Goal: Task Accomplishment & Management: Manage account settings

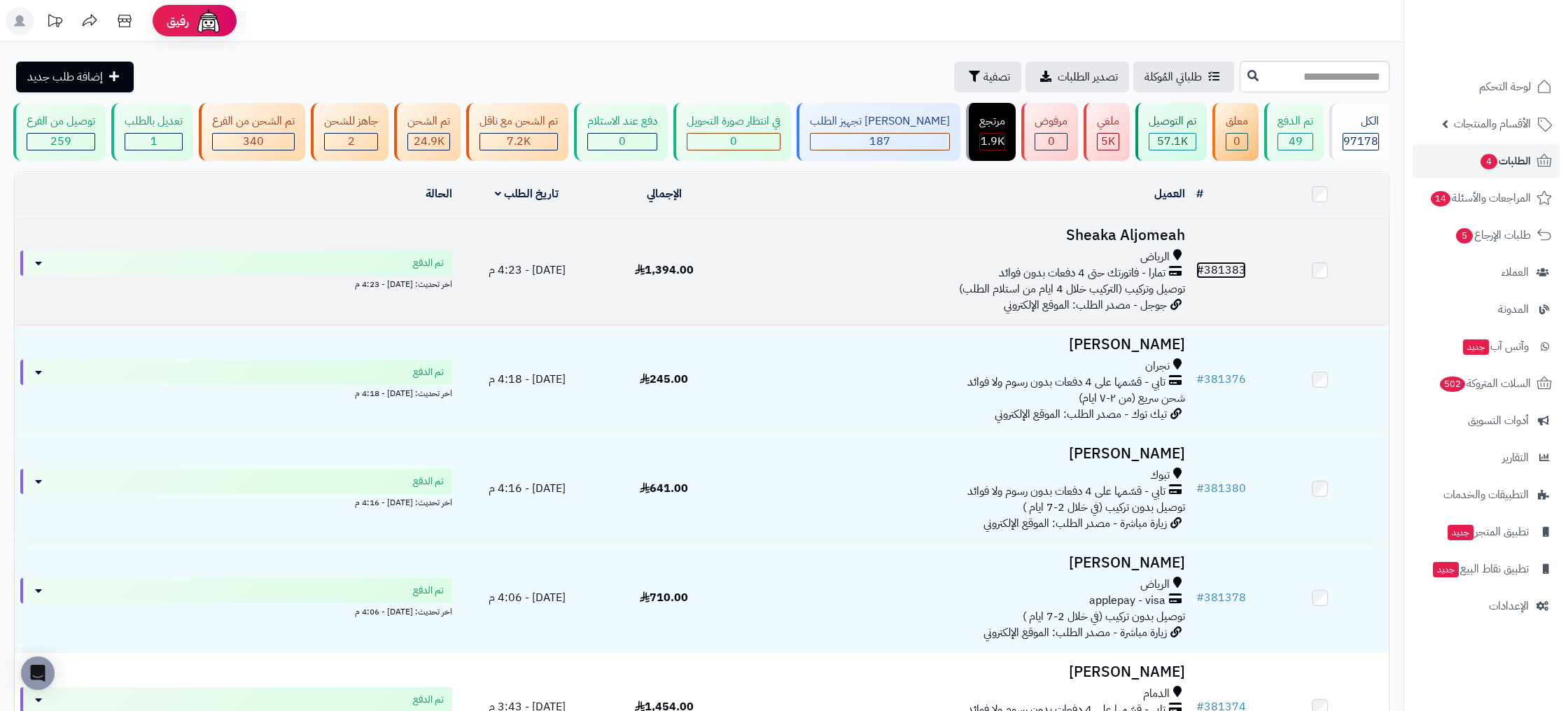
click at [1215, 266] on link "# 381383" at bounding box center [1221, 270] width 50 height 17
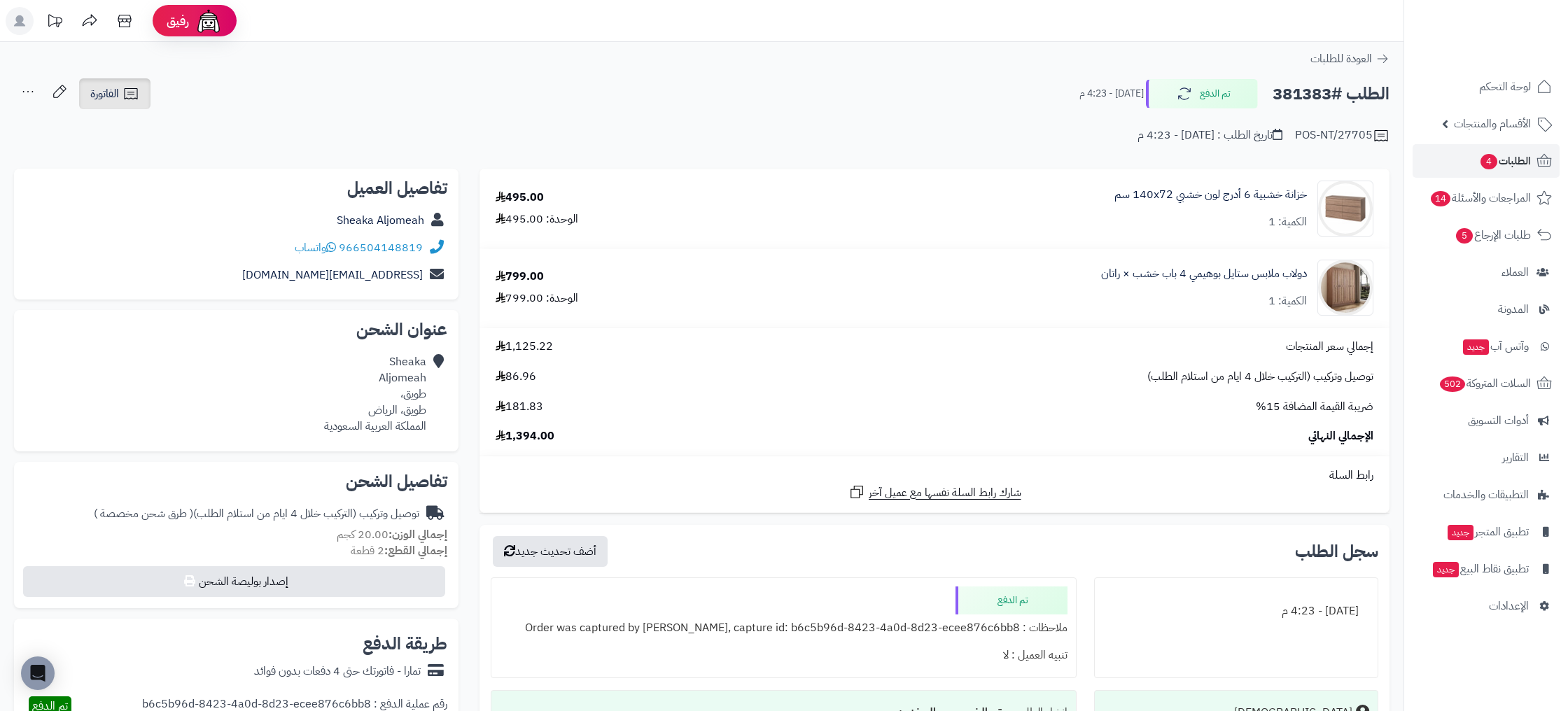
click at [136, 98] on icon at bounding box center [131, 93] width 14 height 11
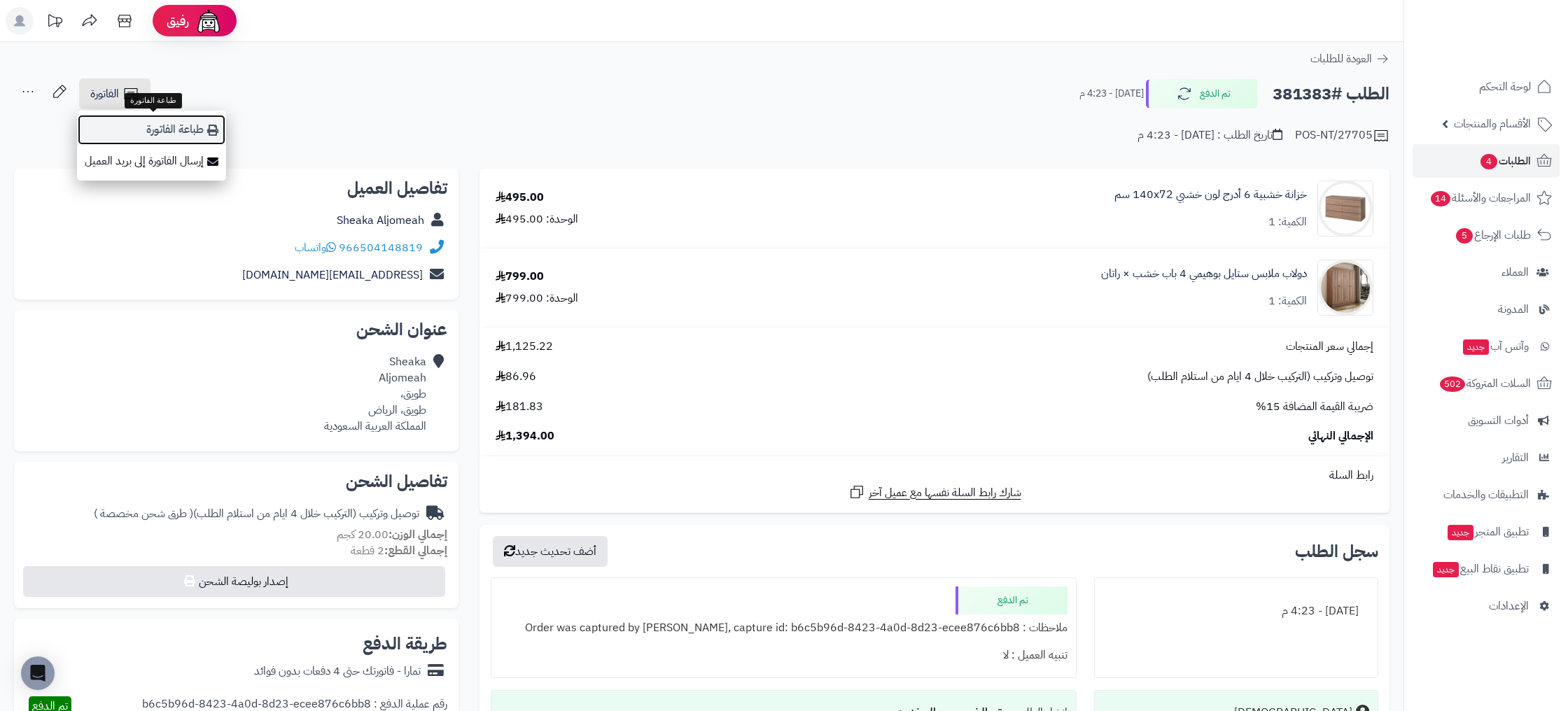
click at [197, 126] on link "طباعة الفاتورة" at bounding box center [151, 130] width 149 height 32
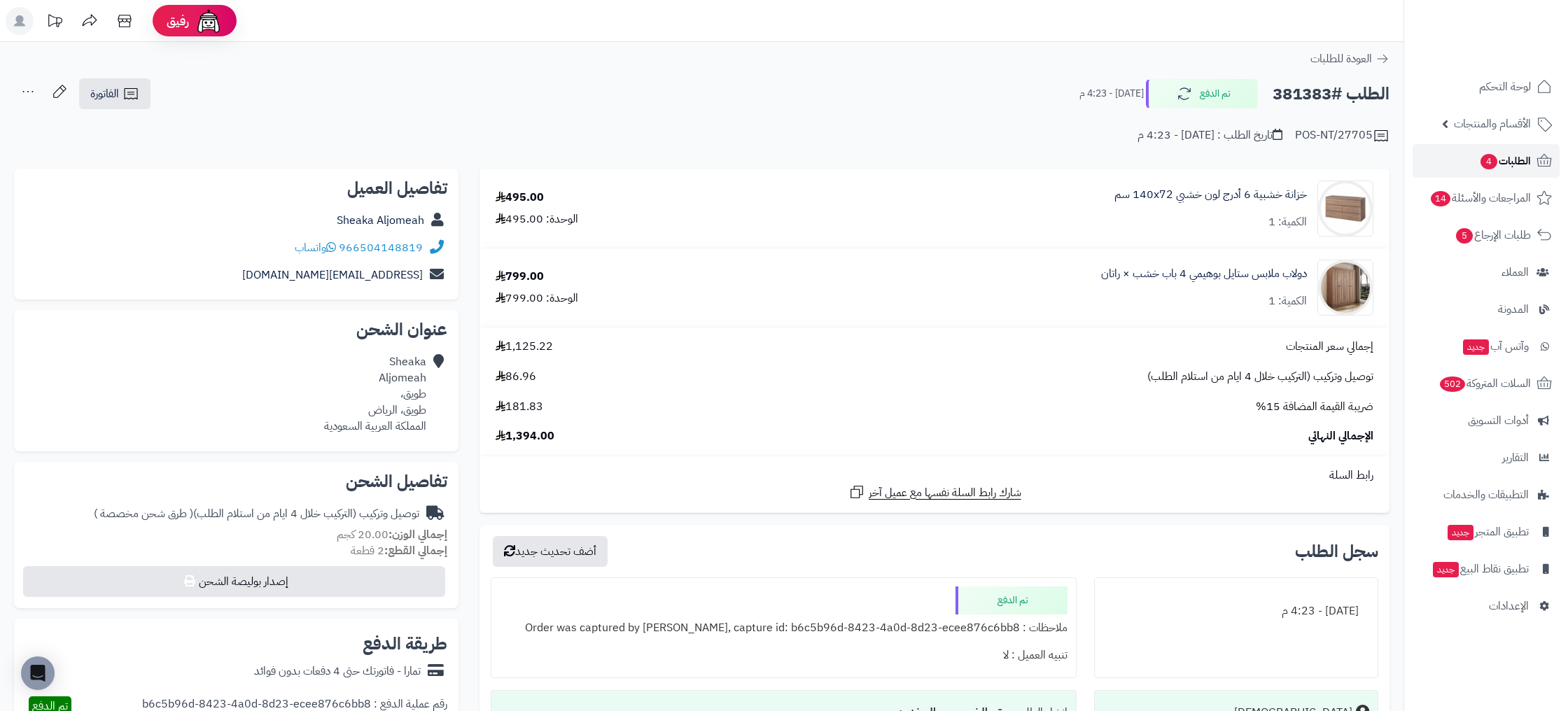
click at [1515, 161] on span "الطلبات 4" at bounding box center [1504, 161] width 52 height 20
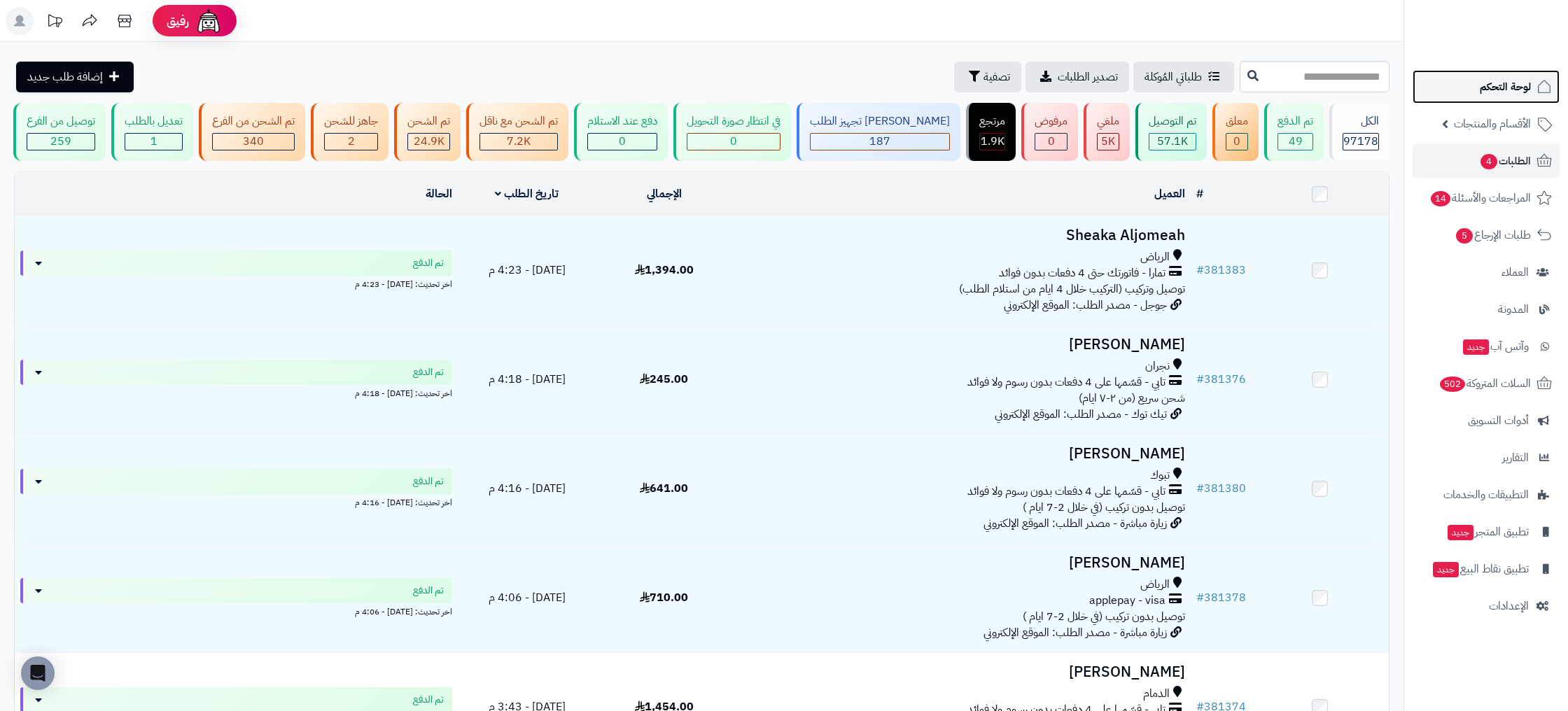
click at [1473, 74] on link "لوحة التحكم" at bounding box center [1485, 86] width 147 height 34
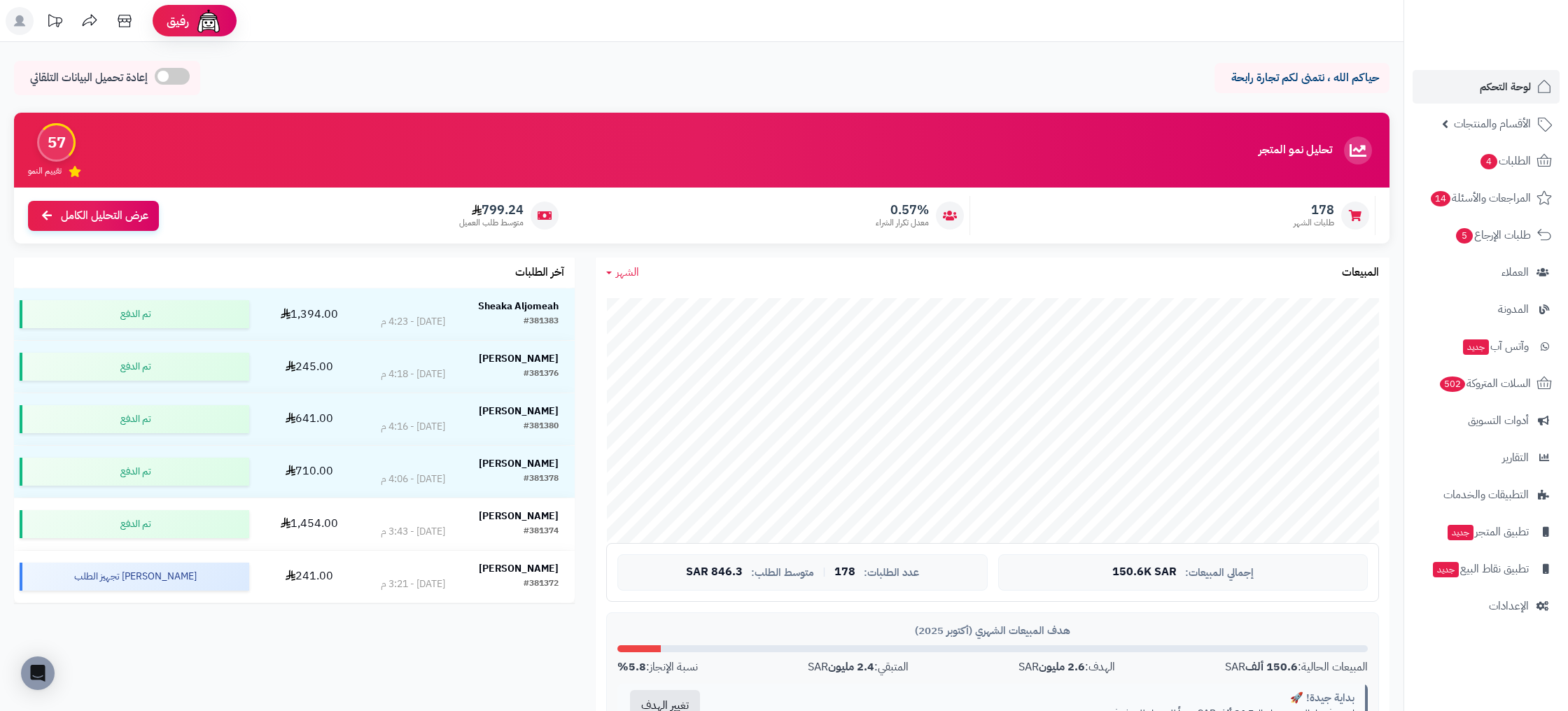
click at [635, 275] on span "الشهر" at bounding box center [627, 272] width 23 height 17
click at [686, 307] on link "اليوم" at bounding box center [651, 305] width 112 height 26
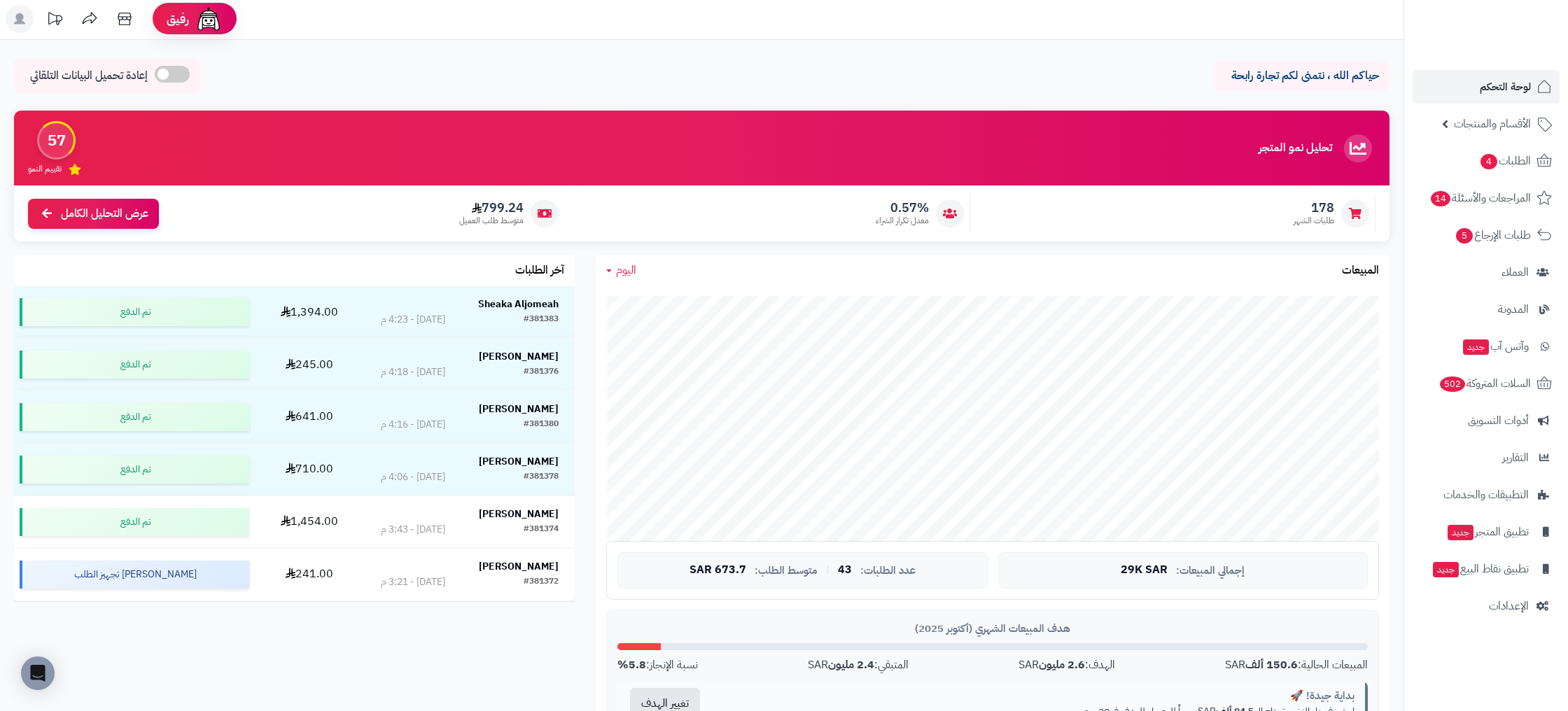
scroll to position [3, 0]
click at [1506, 167] on span "الطلبات 4" at bounding box center [1504, 161] width 52 height 20
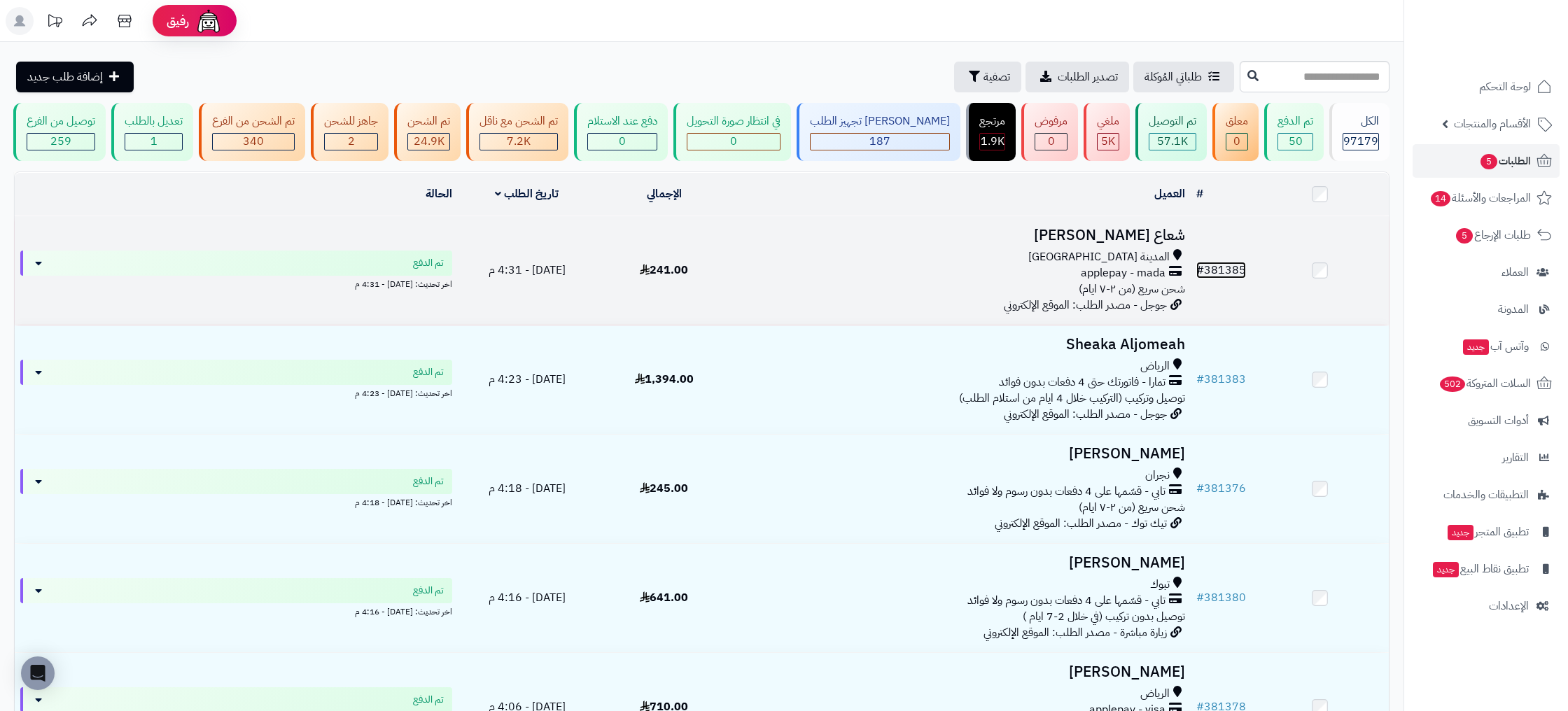
click at [1233, 262] on link "# 381385" at bounding box center [1221, 270] width 50 height 17
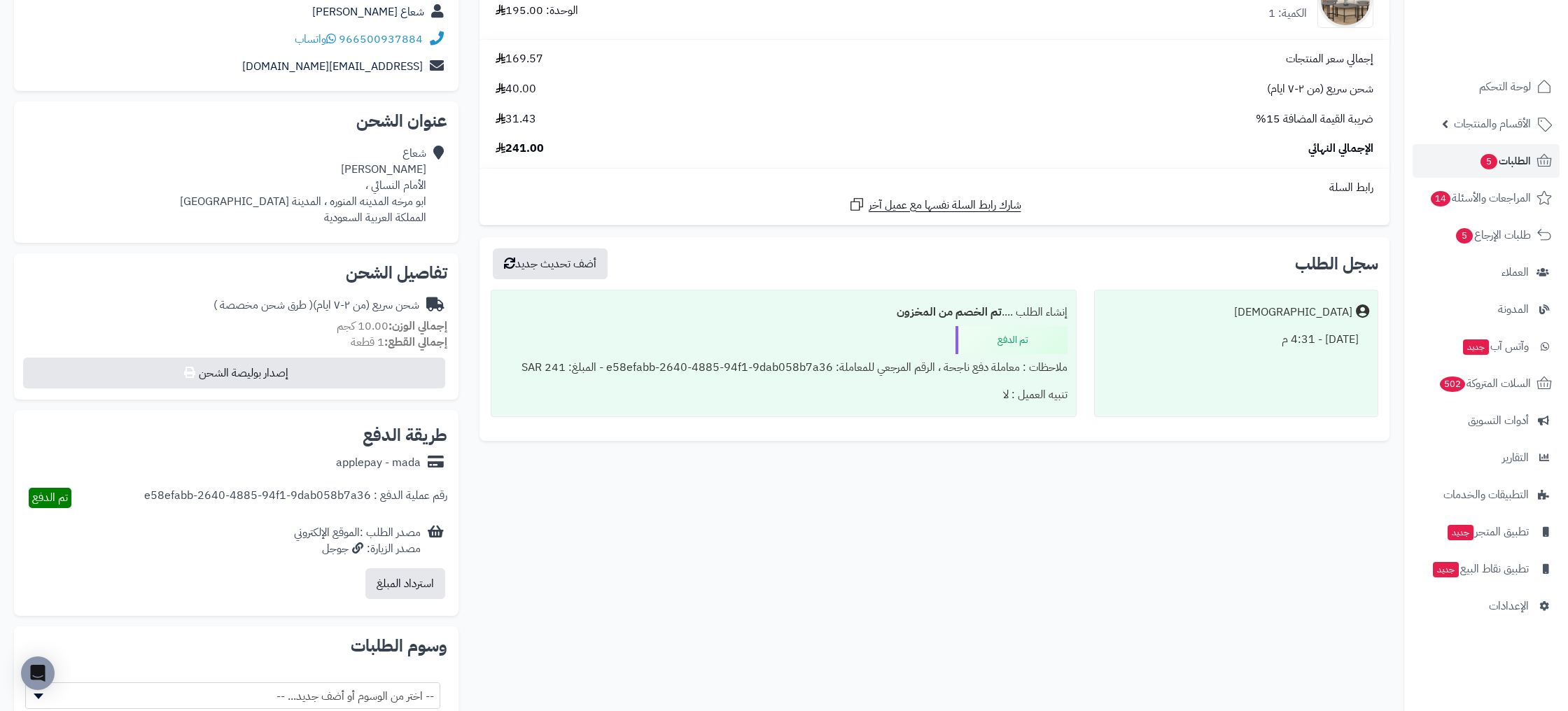
scroll to position [214, 0]
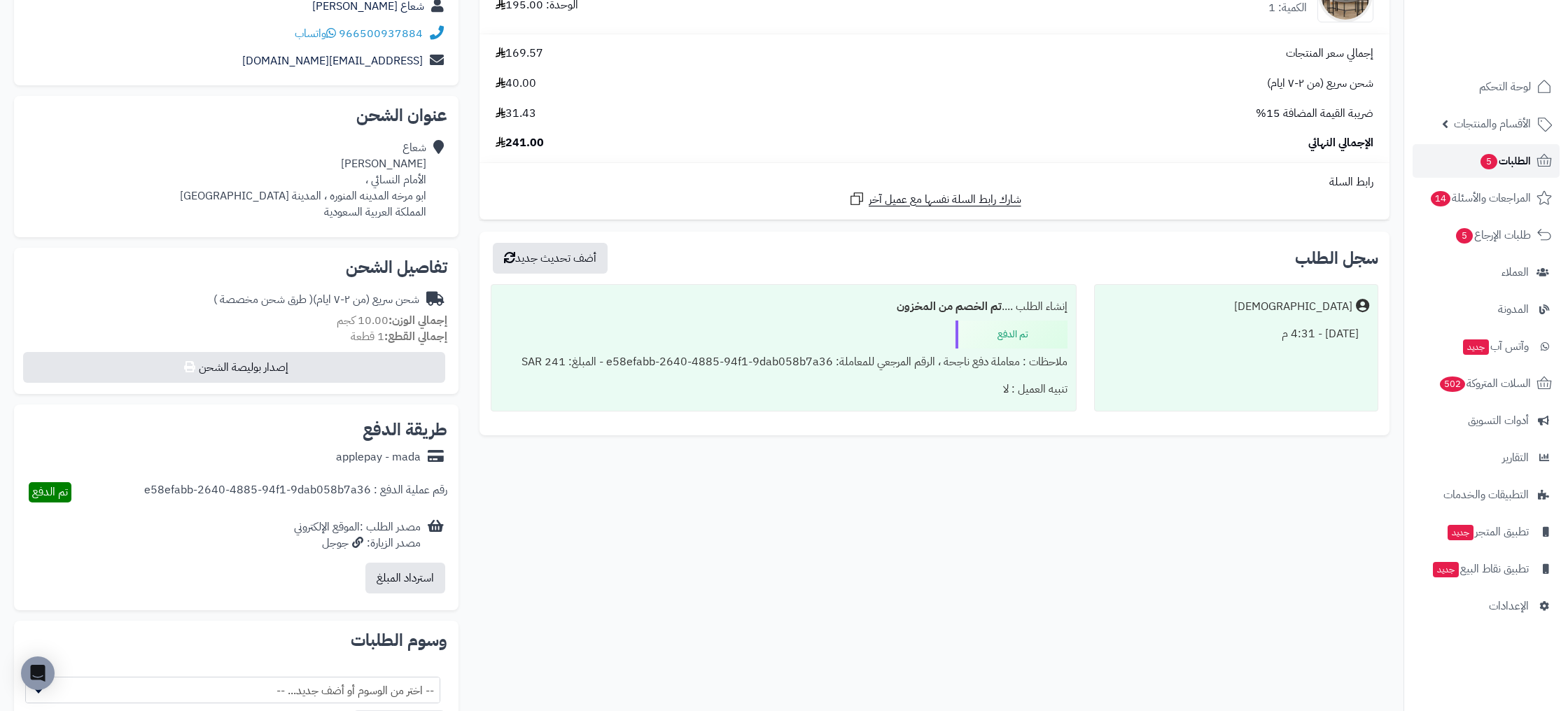
click at [1518, 165] on span "الطلبات 5" at bounding box center [1504, 161] width 52 height 20
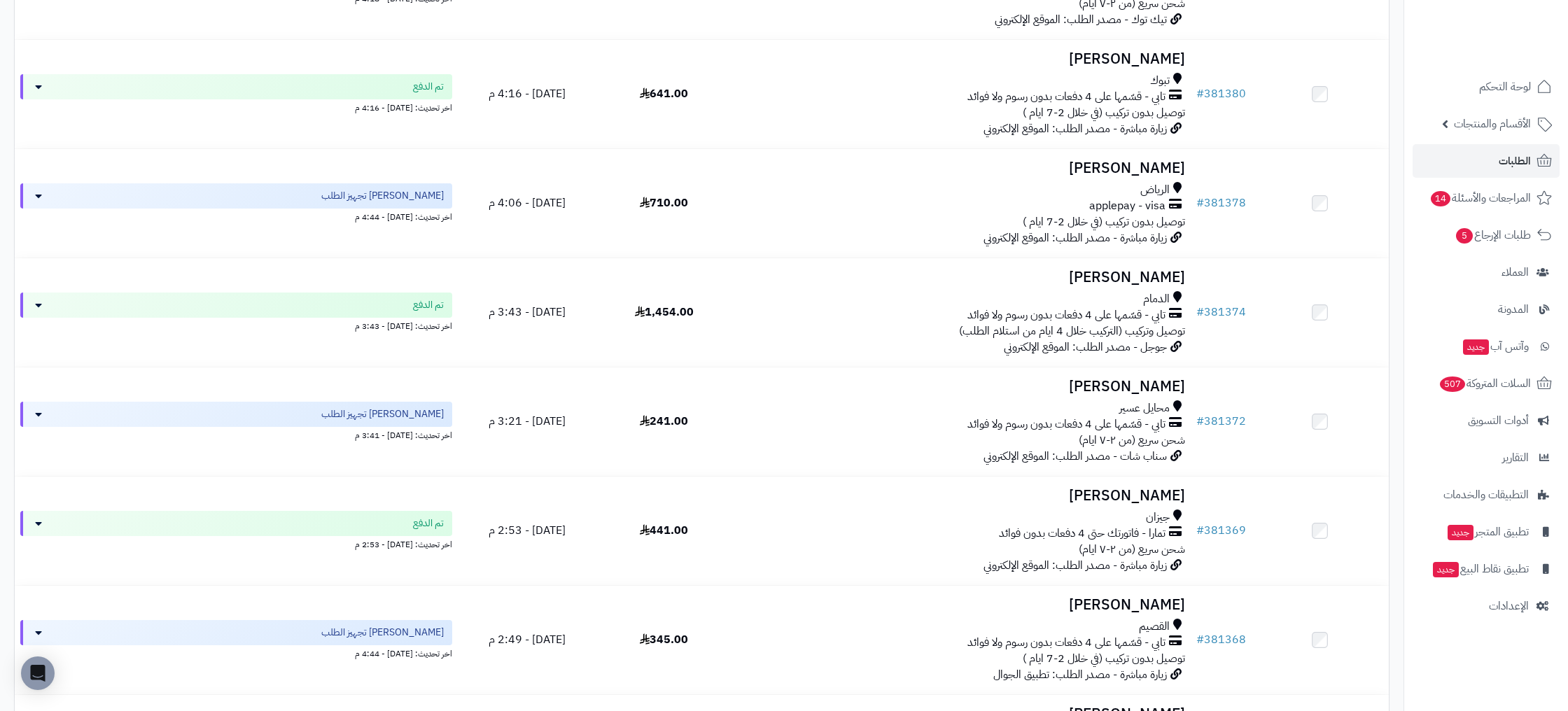
scroll to position [506, 0]
click at [1512, 72] on link "لوحة التحكم" at bounding box center [1485, 86] width 147 height 34
